Goal: Communication & Community: Answer question/provide support

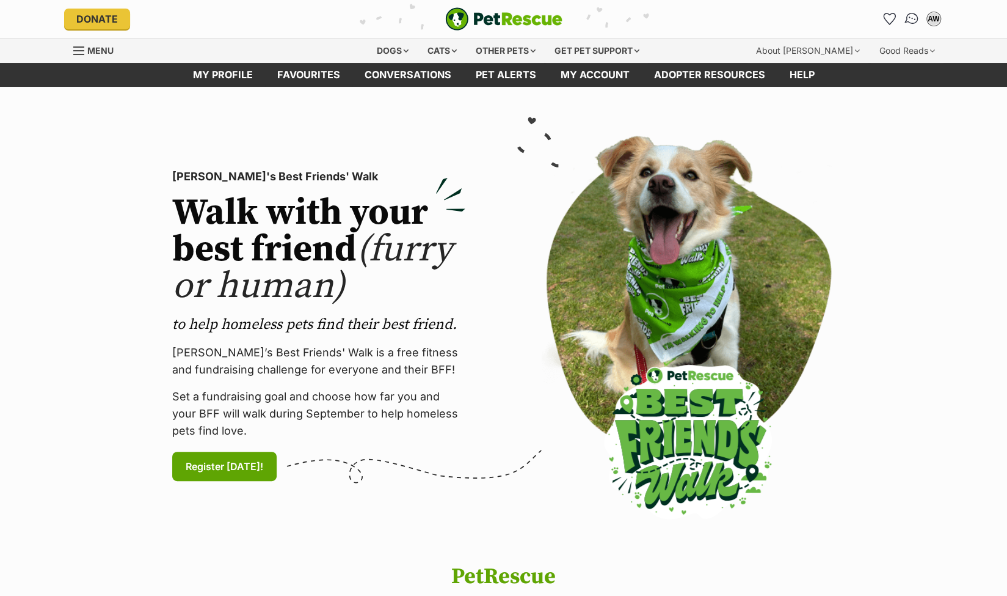
click at [911, 18] on img "Conversations" at bounding box center [912, 19] width 16 height 16
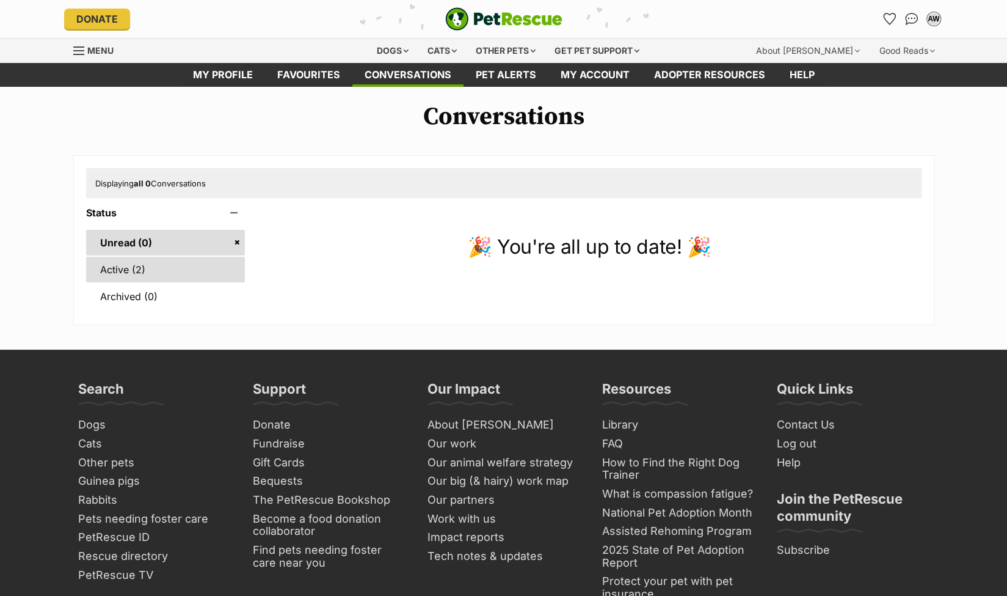
click at [117, 266] on link "Active (2)" at bounding box center [165, 270] width 159 height 26
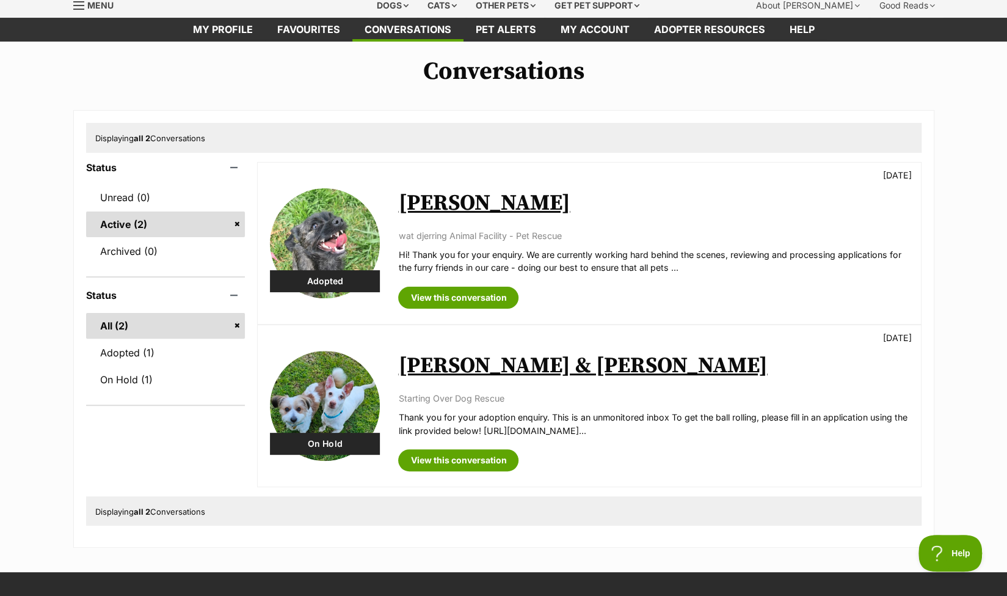
scroll to position [61, 0]
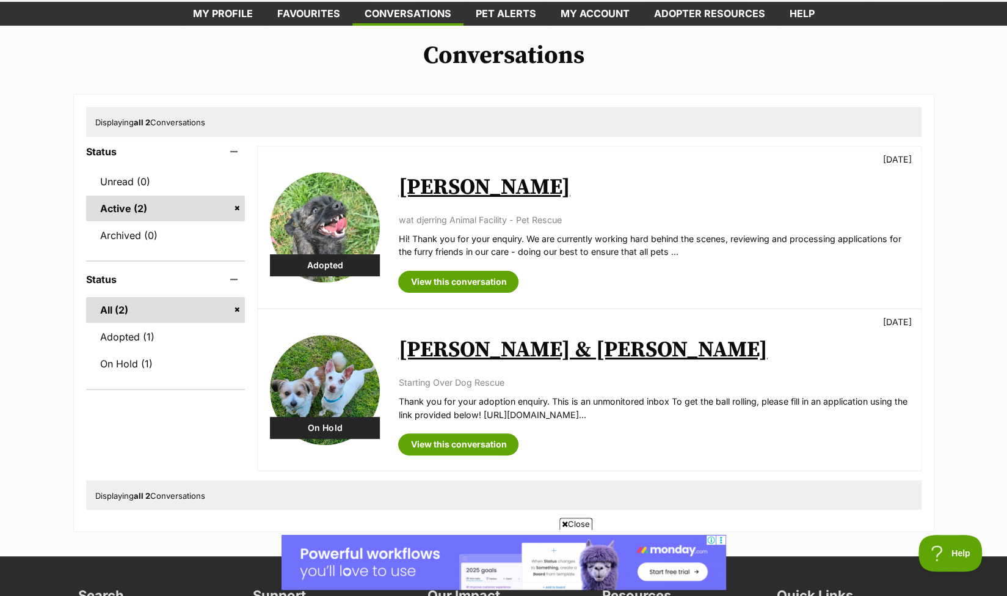
click at [444, 347] on link "Irene & Rayray" at bounding box center [582, 349] width 369 height 27
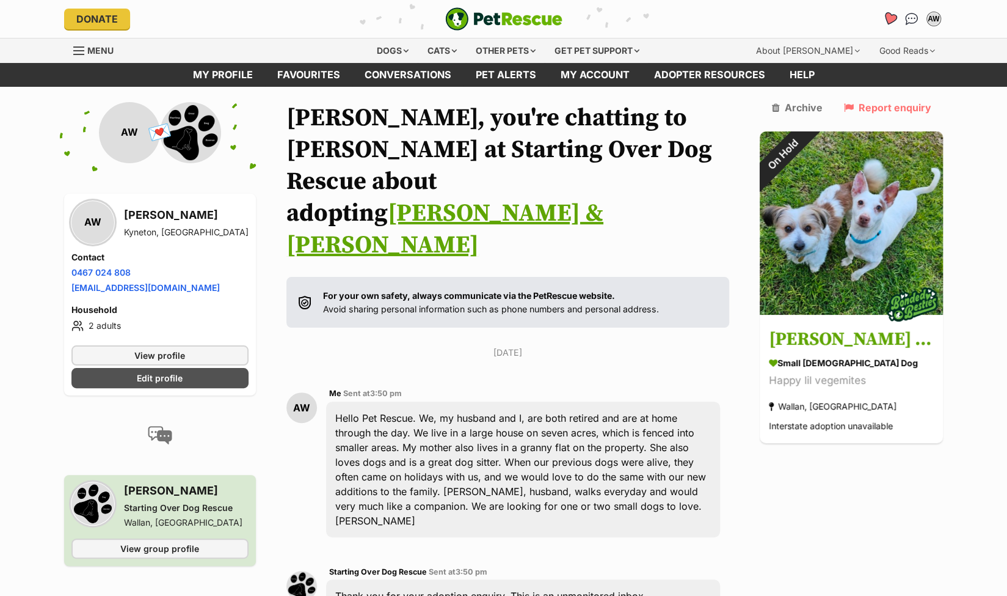
click at [888, 15] on icon "Favourites" at bounding box center [889, 19] width 15 height 14
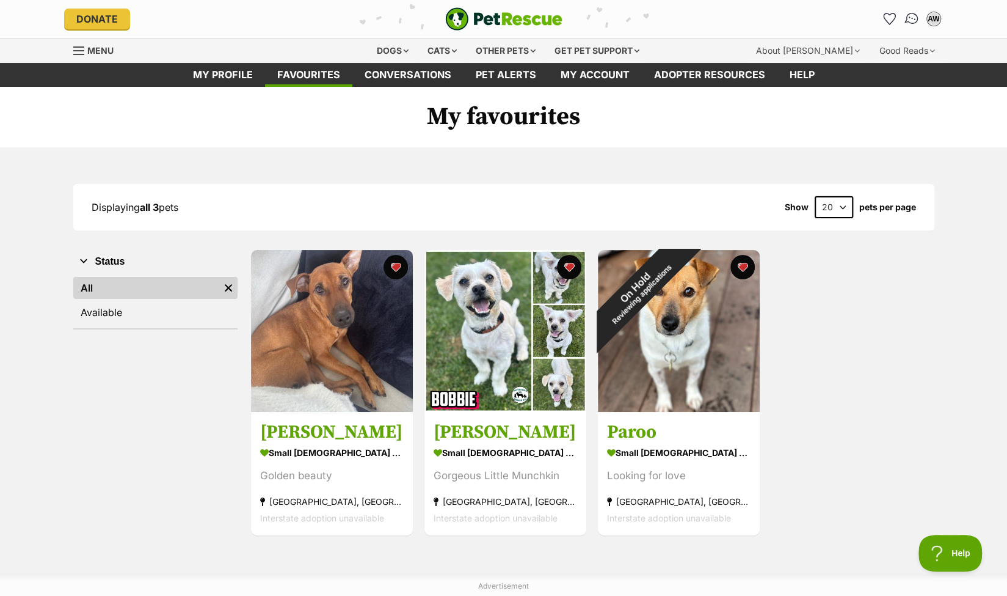
click at [913, 16] on img "Conversations" at bounding box center [912, 19] width 16 height 16
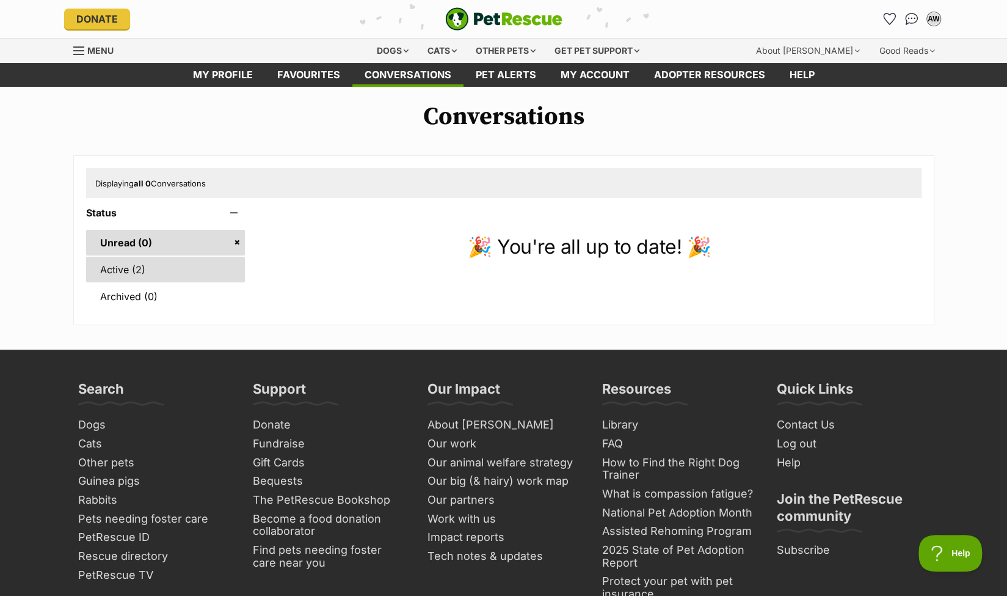
click at [106, 266] on link "Active (2)" at bounding box center [165, 270] width 159 height 26
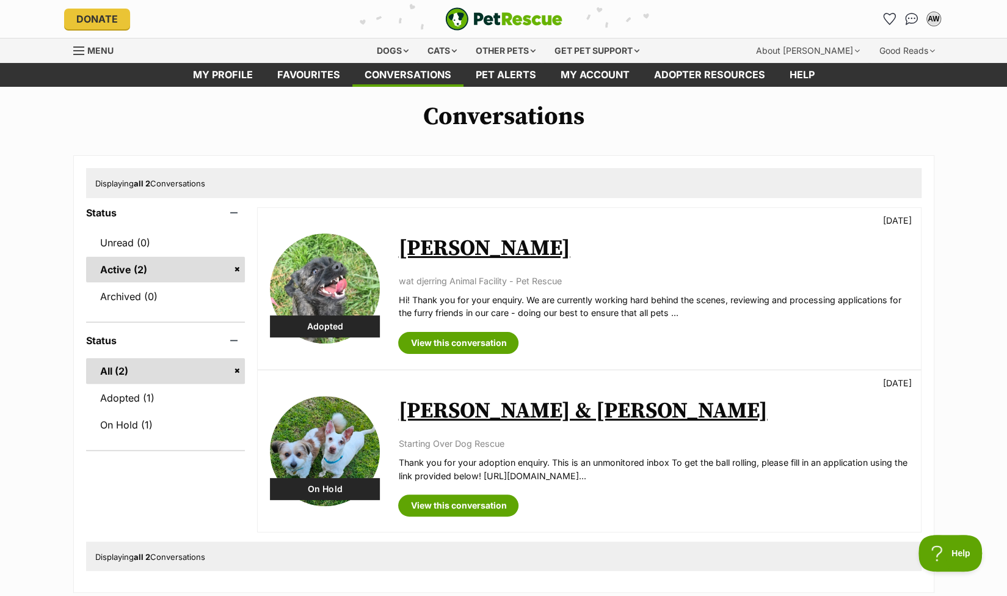
click at [339, 275] on img at bounding box center [325, 288] width 110 height 110
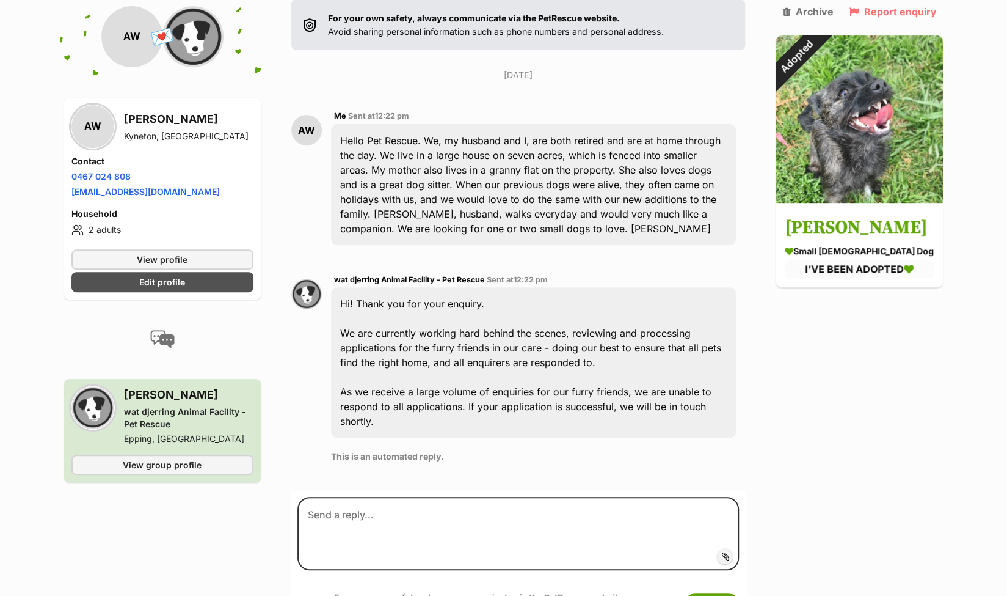
scroll to position [227, 0]
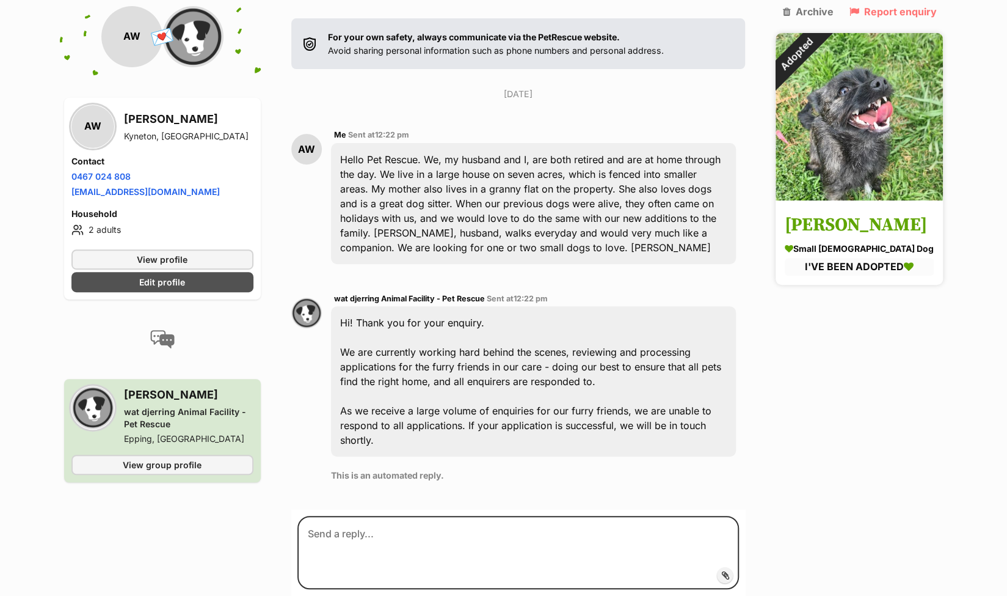
click at [877, 128] on img at bounding box center [859, 116] width 167 height 167
